Goal: Find specific page/section: Find specific page/section

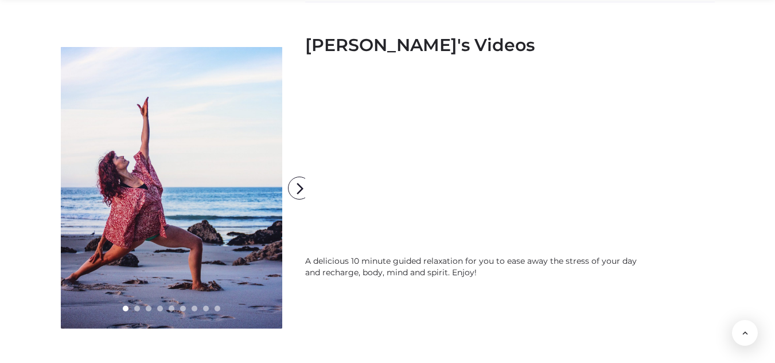
scroll to position [1754, 0]
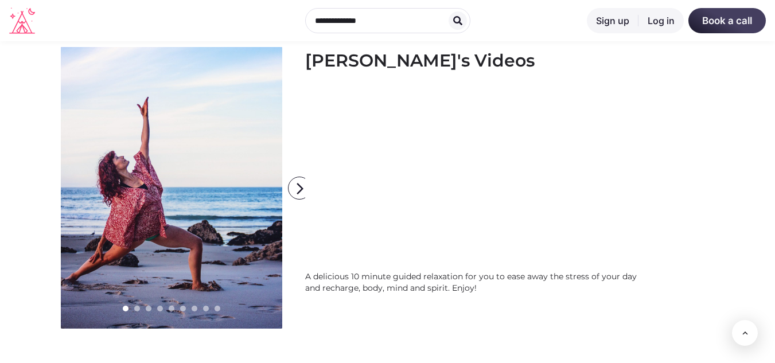
drag, startPoint x: 777, startPoint y: 24, endPoint x: 782, endPoint y: 223, distance: 198.7
click at [298, 185] on icon "arrow_forward_ios" at bounding box center [300, 188] width 23 height 23
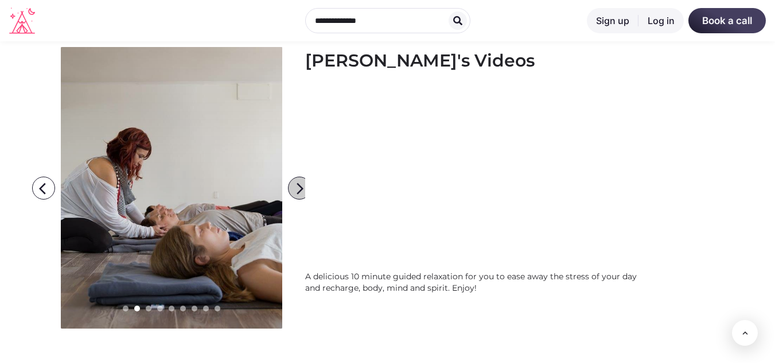
click at [298, 185] on icon "arrow_forward_ios" at bounding box center [300, 188] width 23 height 23
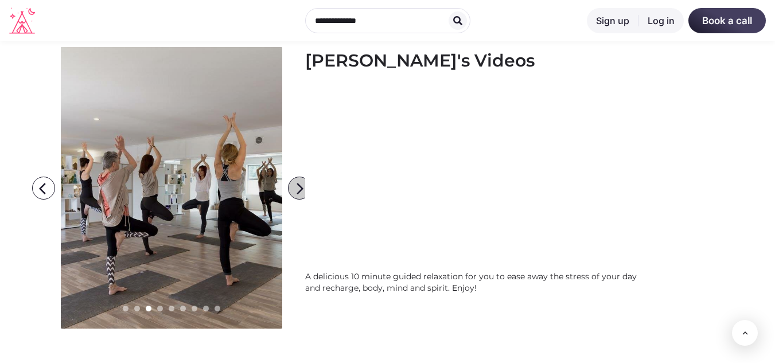
click at [298, 185] on icon "arrow_forward_ios" at bounding box center [300, 188] width 23 height 23
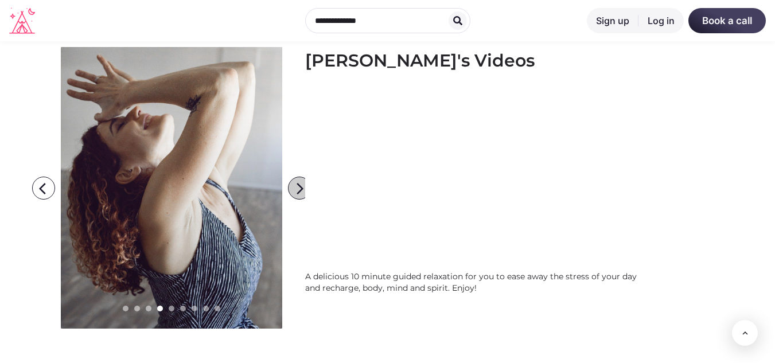
click at [298, 185] on icon "arrow_forward_ios" at bounding box center [300, 188] width 23 height 23
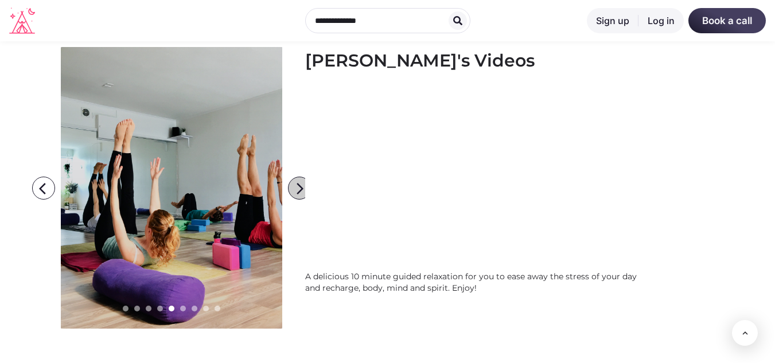
click at [298, 185] on icon "arrow_forward_ios" at bounding box center [300, 188] width 23 height 23
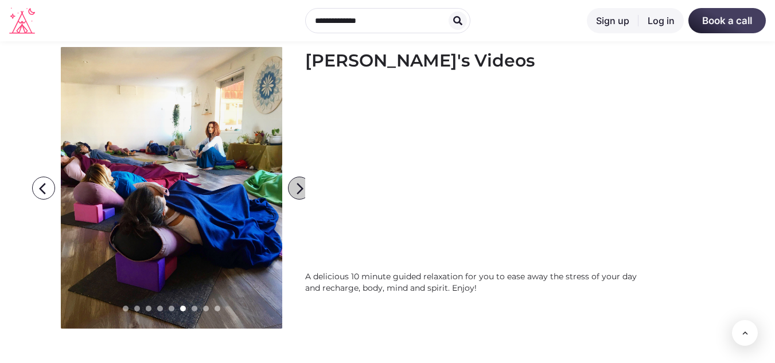
click at [298, 185] on icon "arrow_forward_ios" at bounding box center [300, 188] width 23 height 23
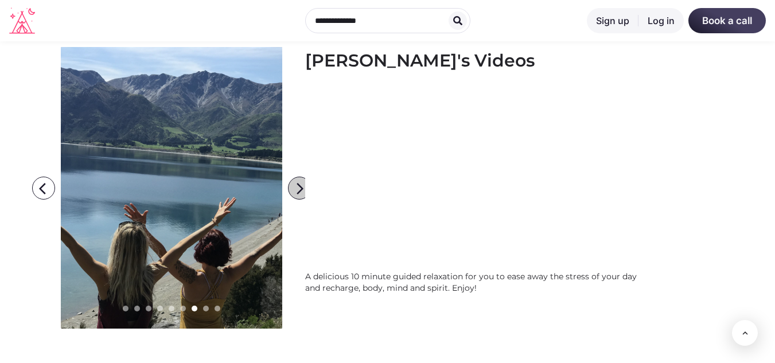
click at [298, 185] on icon "arrow_forward_ios" at bounding box center [300, 188] width 23 height 23
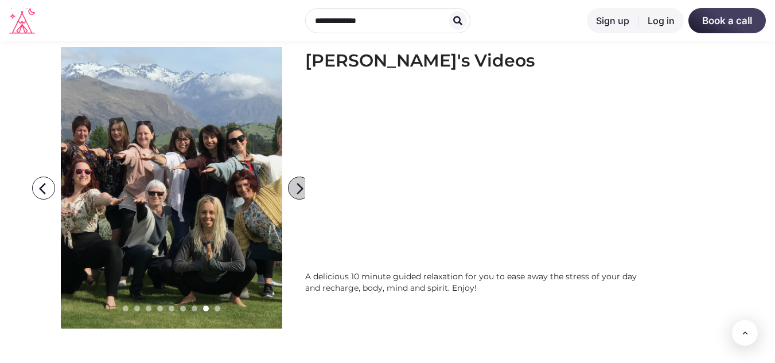
click at [298, 185] on icon "arrow_forward_ios" at bounding box center [300, 188] width 23 height 23
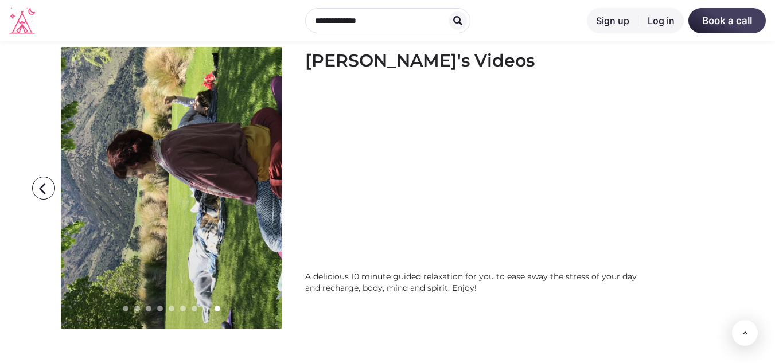
click at [298, 185] on icon "arrow_forward_ios" at bounding box center [300, 188] width 23 height 23
